Goal: Information Seeking & Learning: Learn about a topic

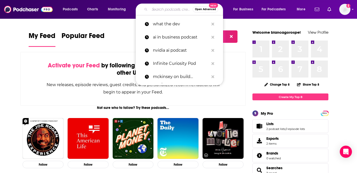
click at [155, 9] on input "Search podcasts, credits, & more..." at bounding box center [171, 9] width 43 height 8
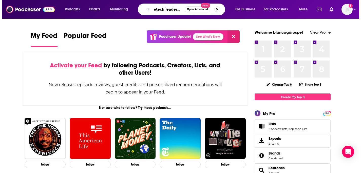
scroll to position [0, 3]
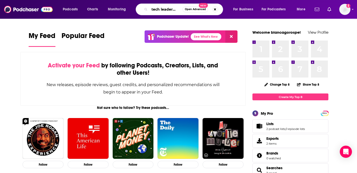
type input "etech leadership"
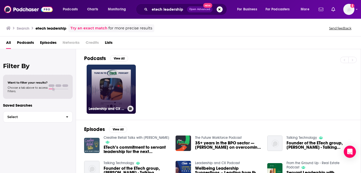
click at [100, 88] on link "Leadership and CX Podcast" at bounding box center [111, 89] width 49 height 49
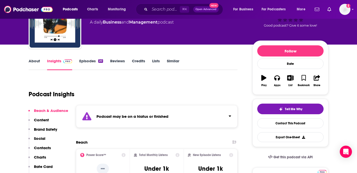
scroll to position [6, 0]
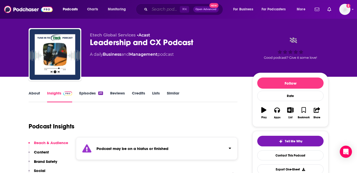
click at [172, 8] on input "Search podcasts, credits, & more..." at bounding box center [165, 9] width 30 height 8
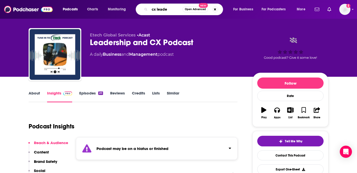
type input "cx leader"
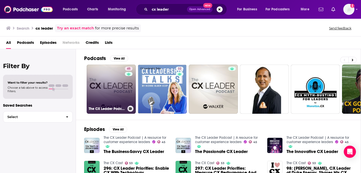
click at [114, 85] on link "45 The CX Leader Podcast | A resource for customer experience leaders" at bounding box center [111, 89] width 49 height 49
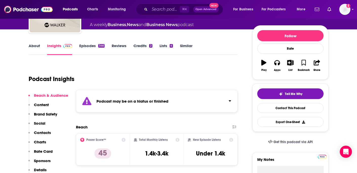
scroll to position [73, 0]
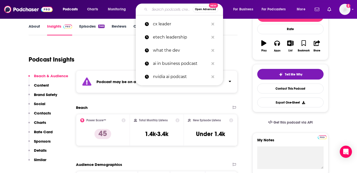
click at [160, 11] on input "Search podcasts, credits, & more..." at bounding box center [171, 9] width 43 height 8
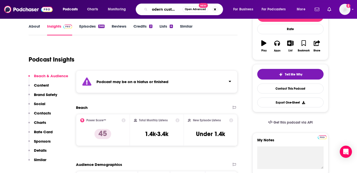
type input "modern customer"
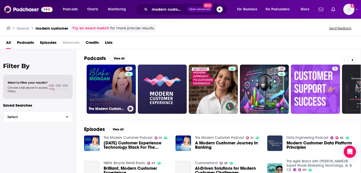
click at [103, 84] on link "51 The Modern Customer Podcast" at bounding box center [111, 89] width 49 height 49
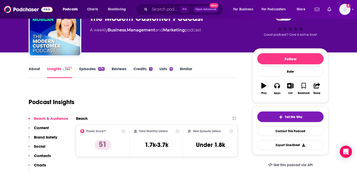
scroll to position [70, 0]
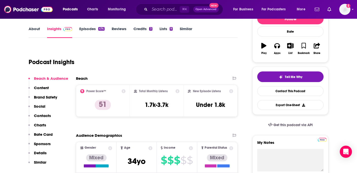
click at [41, 144] on p "Sponsors" at bounding box center [42, 143] width 17 height 5
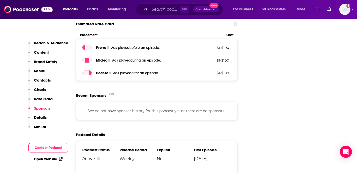
scroll to position [725, 0]
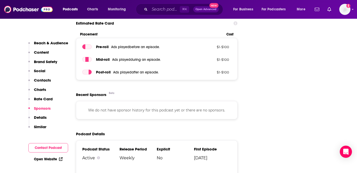
click at [39, 42] on p "Reach & Audience" at bounding box center [51, 43] width 34 height 5
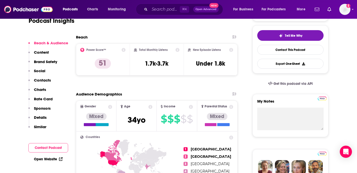
scroll to position [135, 0]
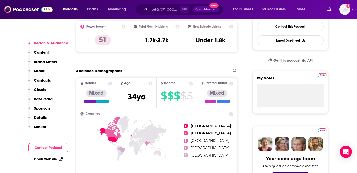
click at [45, 96] on button "Charts" at bounding box center [37, 91] width 18 height 9
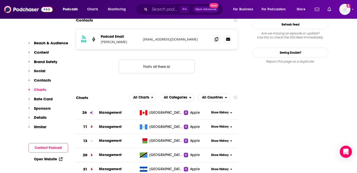
scroll to position [528, 0]
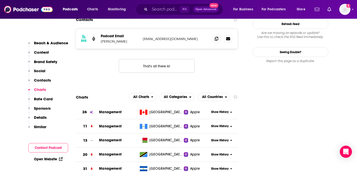
click at [43, 97] on p "Rate Card" at bounding box center [43, 99] width 19 height 5
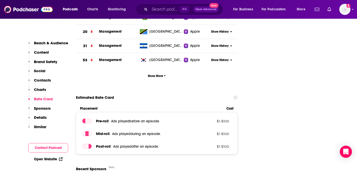
scroll to position [651, 0]
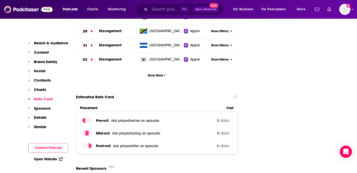
click at [46, 77] on div "Reach & Audience Content Brand Safety Social Contacts Charts Rate Card Sponsors…" at bounding box center [48, 87] width 40 height 93
click at [45, 80] on p "Contacts" at bounding box center [42, 80] width 17 height 5
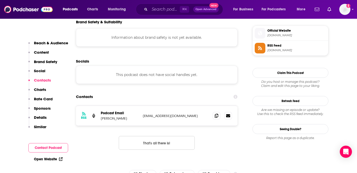
scroll to position [450, 0]
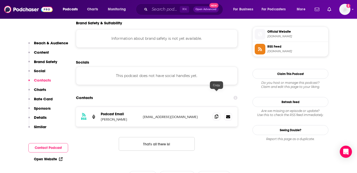
click at [217, 115] on icon at bounding box center [217, 117] width 4 height 4
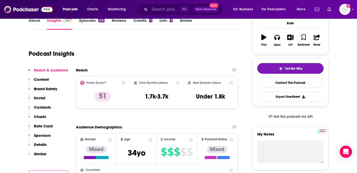
scroll to position [0, 0]
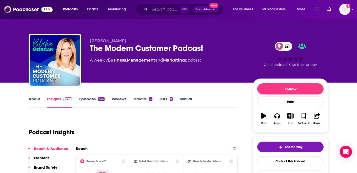
click at [159, 11] on input "Search podcasts, credits, & more..." at bounding box center [165, 9] width 30 height 8
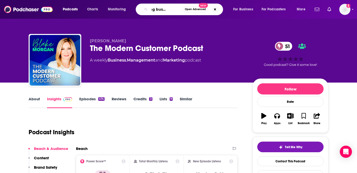
type input "amazing business radio"
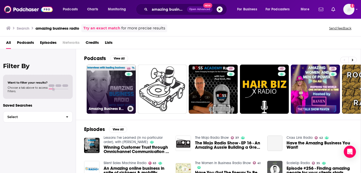
click at [106, 88] on link "46 Amazing Business Radio" at bounding box center [111, 89] width 49 height 49
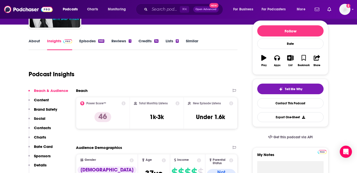
scroll to position [78, 0]
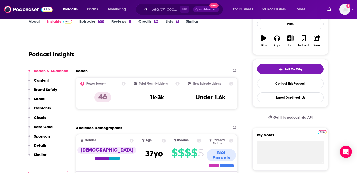
click at [44, 106] on p "Contacts" at bounding box center [42, 108] width 17 height 5
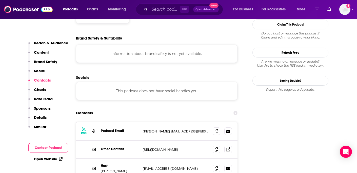
scroll to position [456, 0]
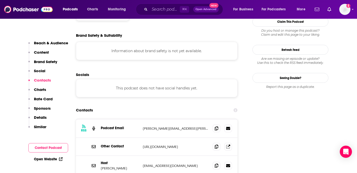
click at [185, 105] on div "Contacts" at bounding box center [157, 110] width 162 height 10
click at [217, 126] on icon at bounding box center [217, 128] width 4 height 4
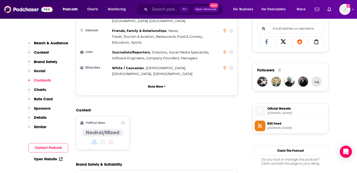
scroll to position [188, 0]
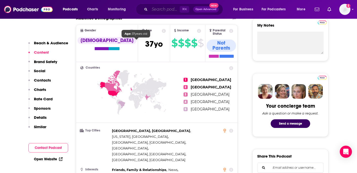
click at [162, 6] on input "Search podcasts, credits, & more..." at bounding box center [165, 9] width 30 height 8
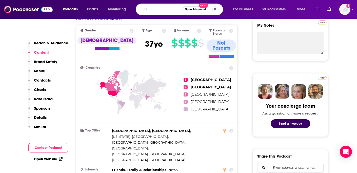
type input "customer experience podcast"
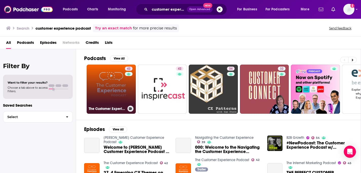
click at [109, 85] on link "42 The Customer Experience Podcast" at bounding box center [111, 89] width 49 height 49
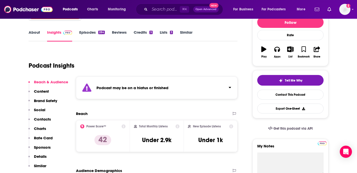
scroll to position [80, 0]
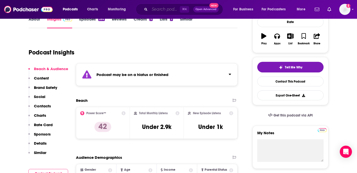
click at [166, 10] on input "Search podcasts, credits, & more..." at bounding box center [165, 9] width 30 height 8
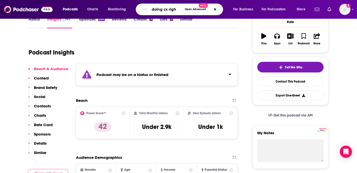
type input "doing cx right"
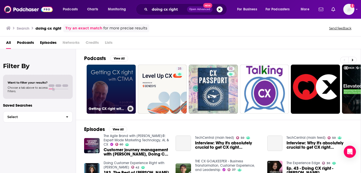
click at [109, 85] on link "Getting CX right with CTMA (hosted by [PERSON_NAME])" at bounding box center [111, 89] width 49 height 49
